Goal: Task Accomplishment & Management: Use online tool/utility

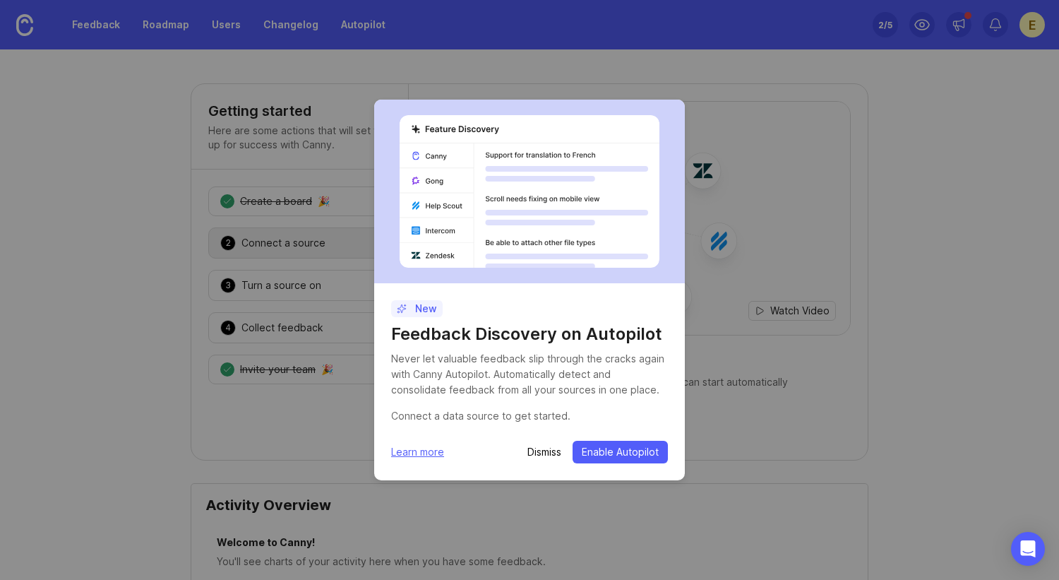
click at [623, 450] on span "Enable Autopilot" at bounding box center [620, 452] width 77 height 14
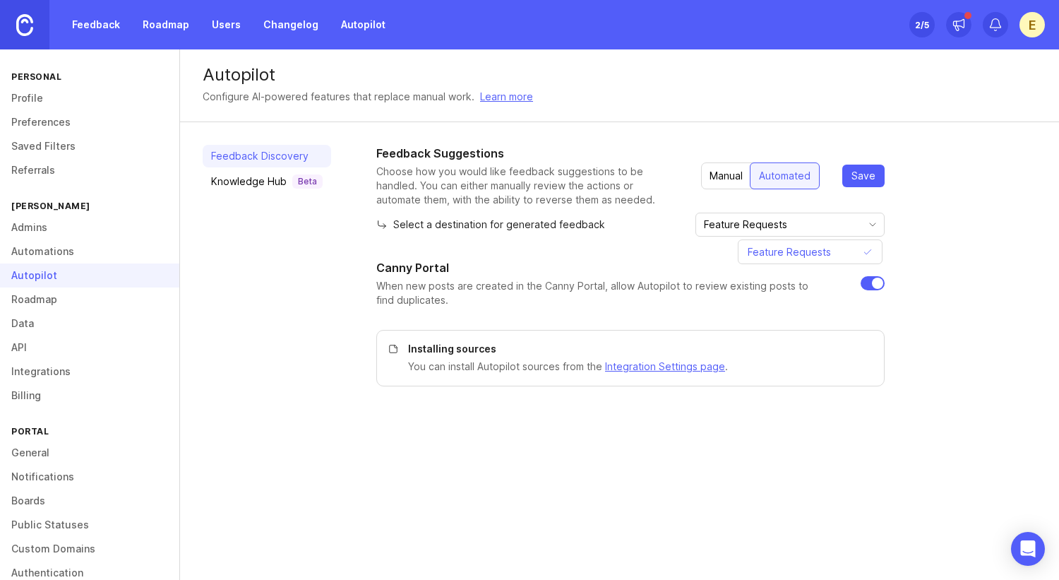
click at [791, 227] on input "Feature Requests" at bounding box center [782, 225] width 156 height 16
click at [925, 236] on div "Feedback Suggestions Choose how you would like feedback suggestions to be handl…" at bounding box center [706, 265] width 660 height 241
click at [662, 373] on p "You can install Autopilot sources from the Integration Settings page ." at bounding box center [637, 367] width 459 height 16
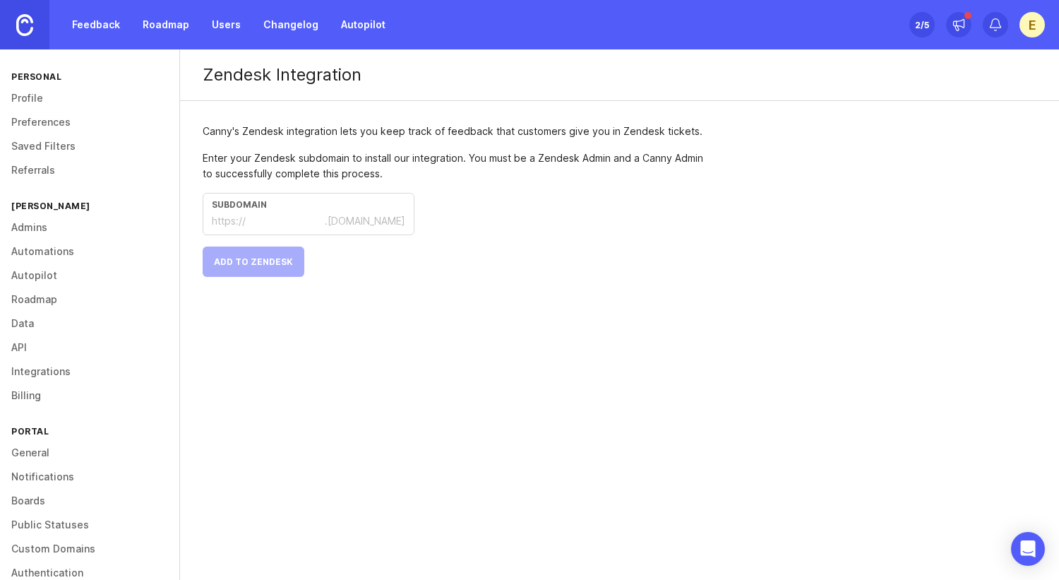
click at [312, 224] on input "text" at bounding box center [285, 221] width 79 height 16
type input "brij-brands"
click at [275, 263] on span "Add to Zendesk" at bounding box center [253, 261] width 79 height 11
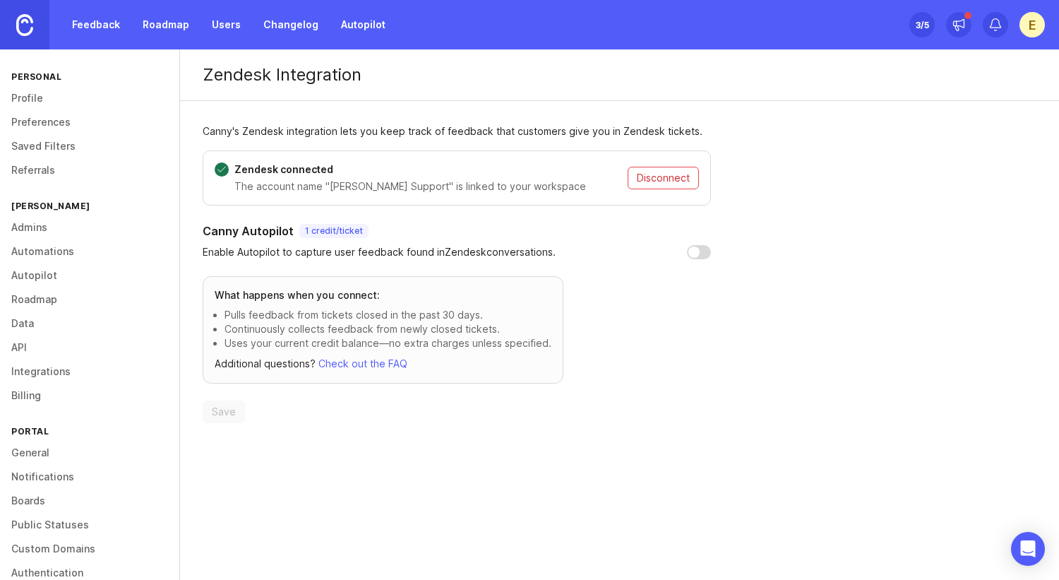
click at [319, 231] on p "1 credit / ticket" at bounding box center [334, 230] width 58 height 11
click at [329, 256] on p "Enable Autopilot to capture user feedback found in Zendesk conversations." at bounding box center [379, 252] width 353 height 14
click at [631, 354] on section "Canny Autopilot 1 credit / ticket Enable Autopilot to capture user feedback fou…" at bounding box center [457, 322] width 508 height 201
